Goal: Information Seeking & Learning: Learn about a topic

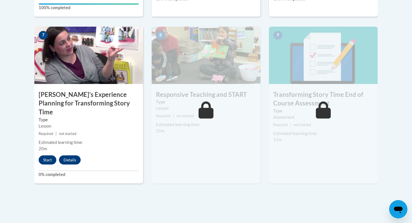
scroll to position [478, 0]
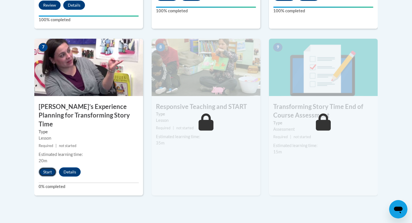
click at [42, 167] on button "Start" at bounding box center [48, 171] width 18 height 9
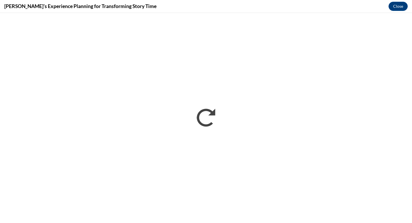
scroll to position [0, 0]
